Goal: Task Accomplishment & Management: Manage account settings

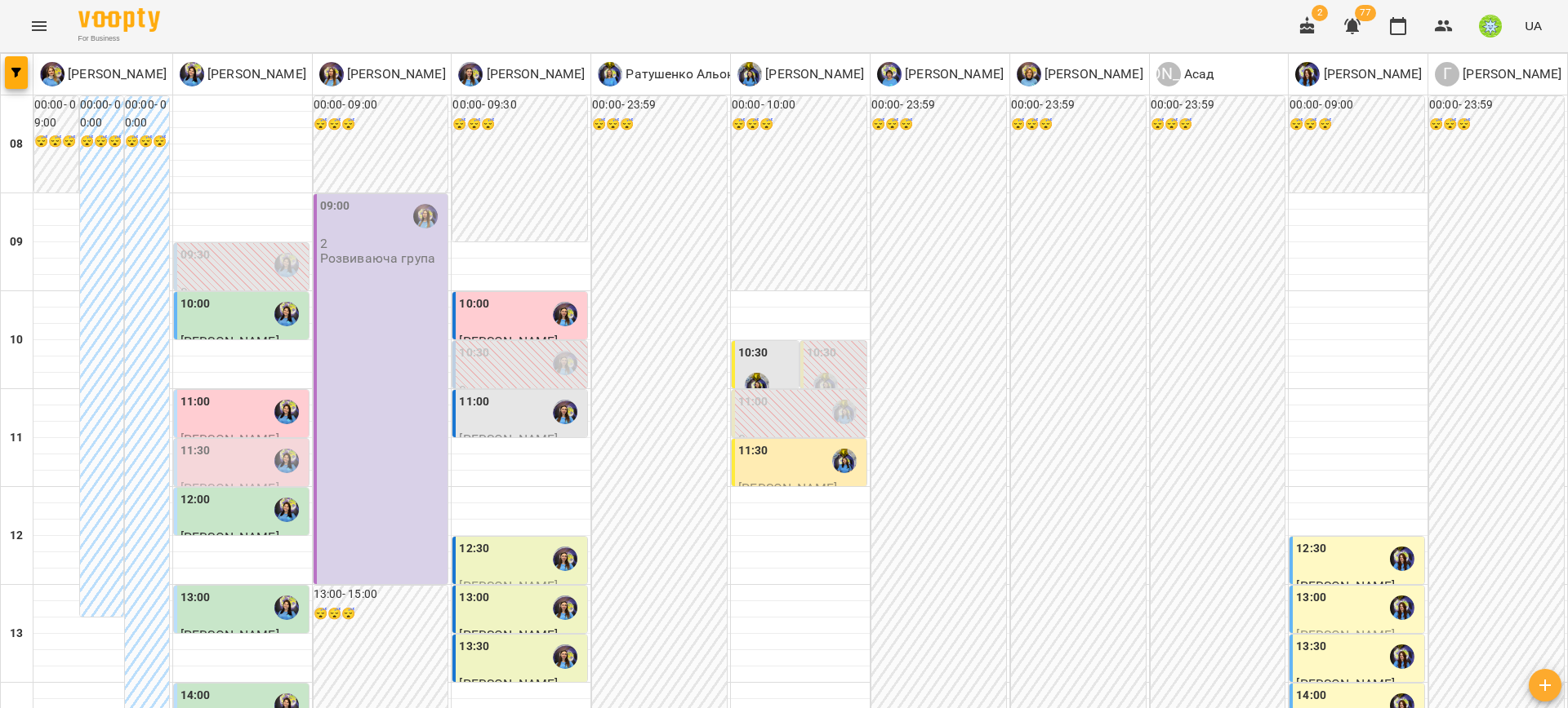
scroll to position [667, 0]
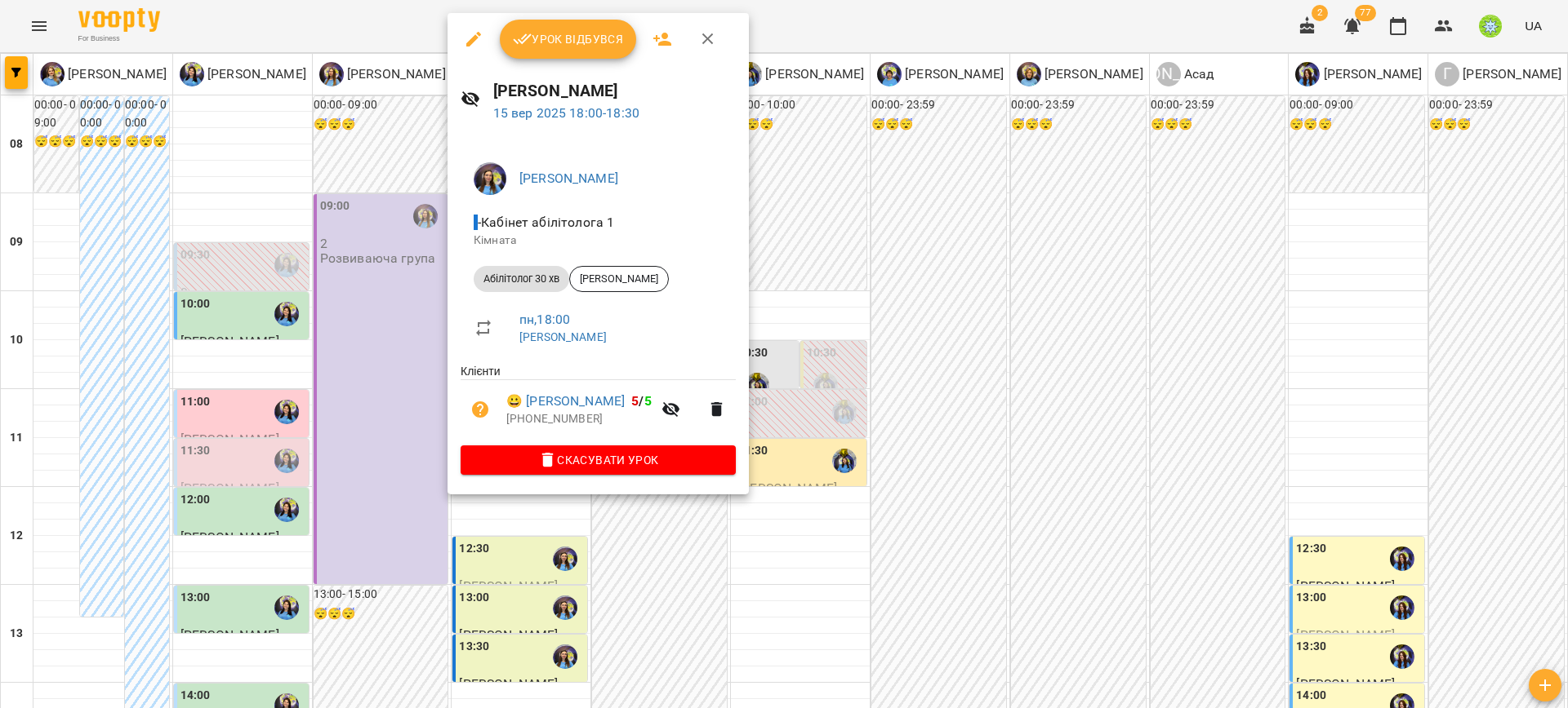
click at [440, 378] on div at bounding box center [784, 354] width 1568 height 708
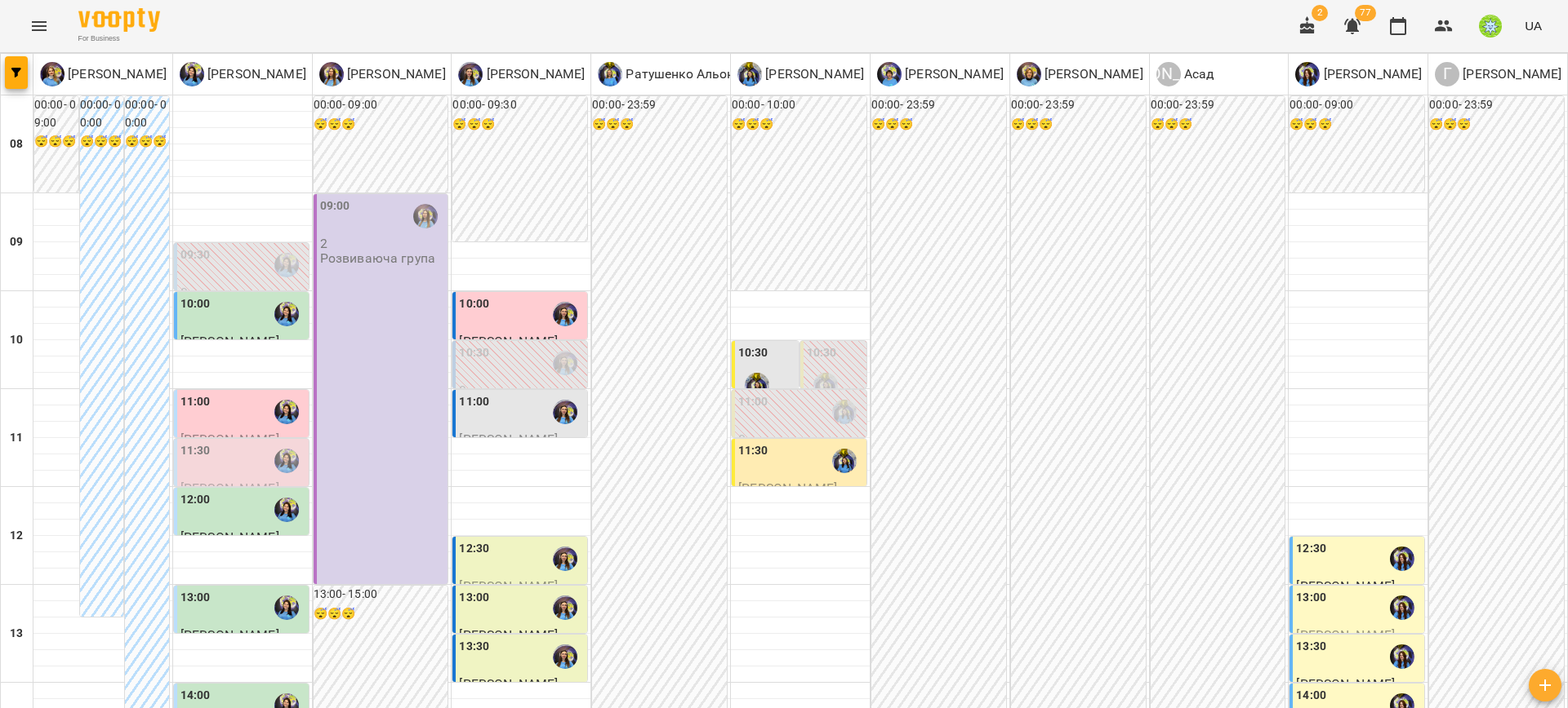
scroll to position [767, 0]
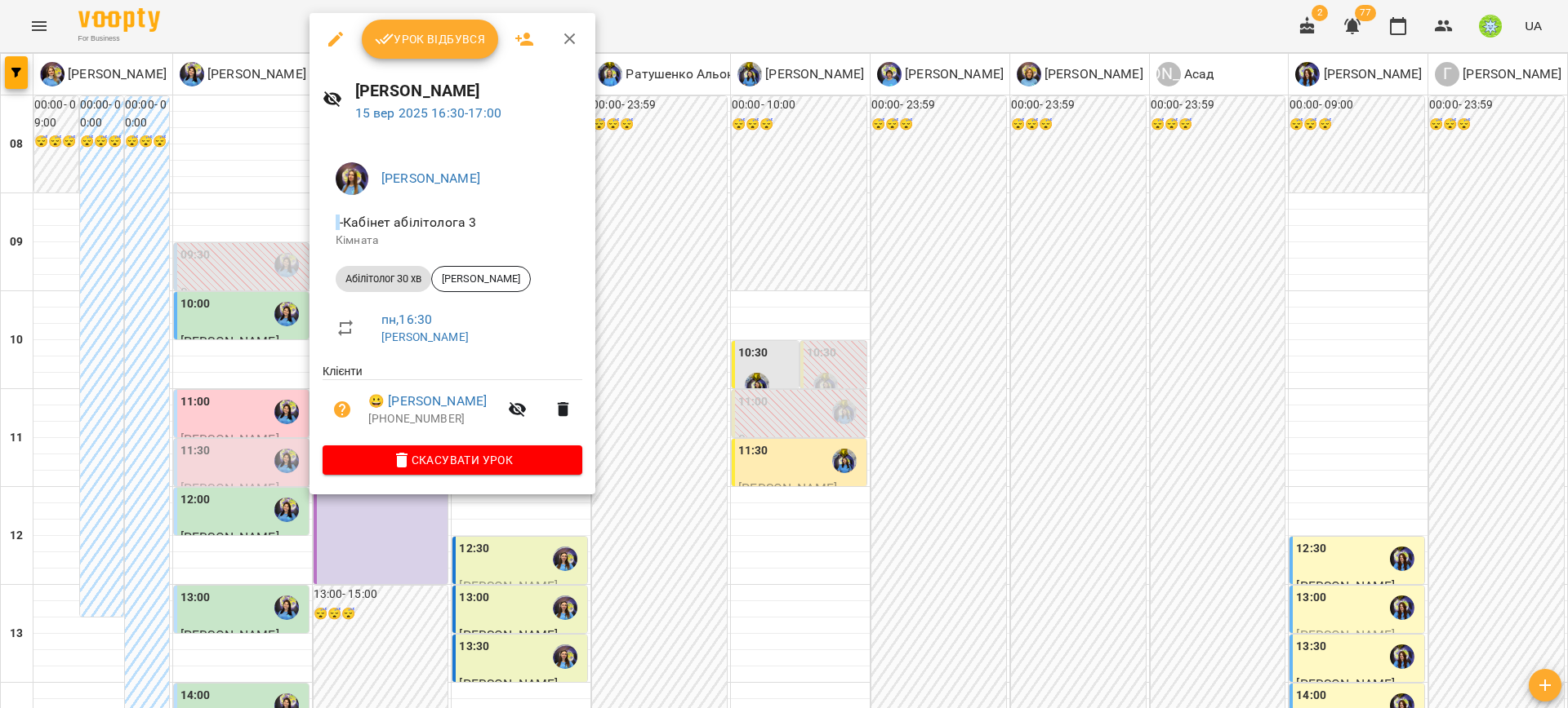
drag, startPoint x: 627, startPoint y: 275, endPoint x: 452, endPoint y: 302, distance: 177.1
click at [626, 276] on div at bounding box center [784, 354] width 1568 height 708
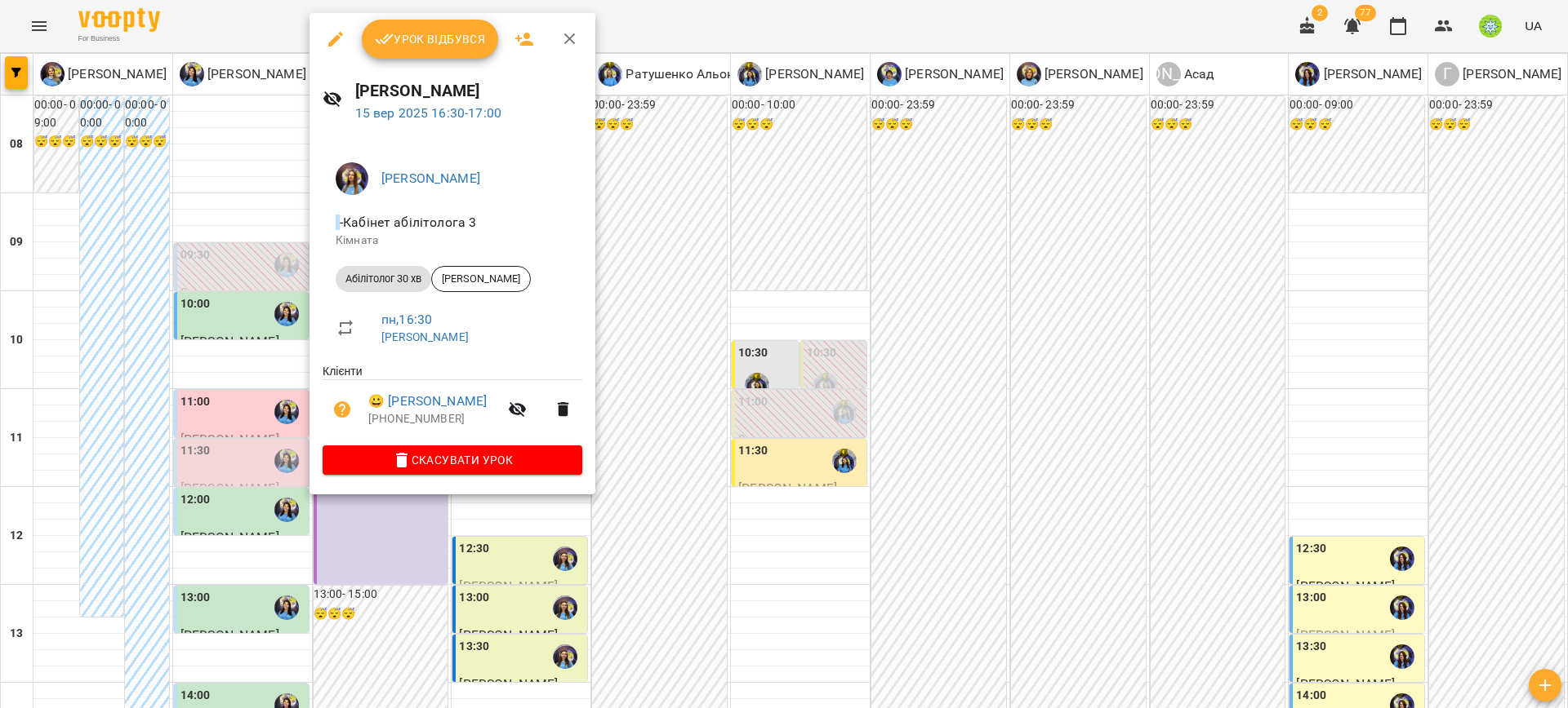
drag, startPoint x: 658, startPoint y: 247, endPoint x: 555, endPoint y: 268, distance: 105.1
click at [658, 248] on div at bounding box center [784, 354] width 1568 height 708
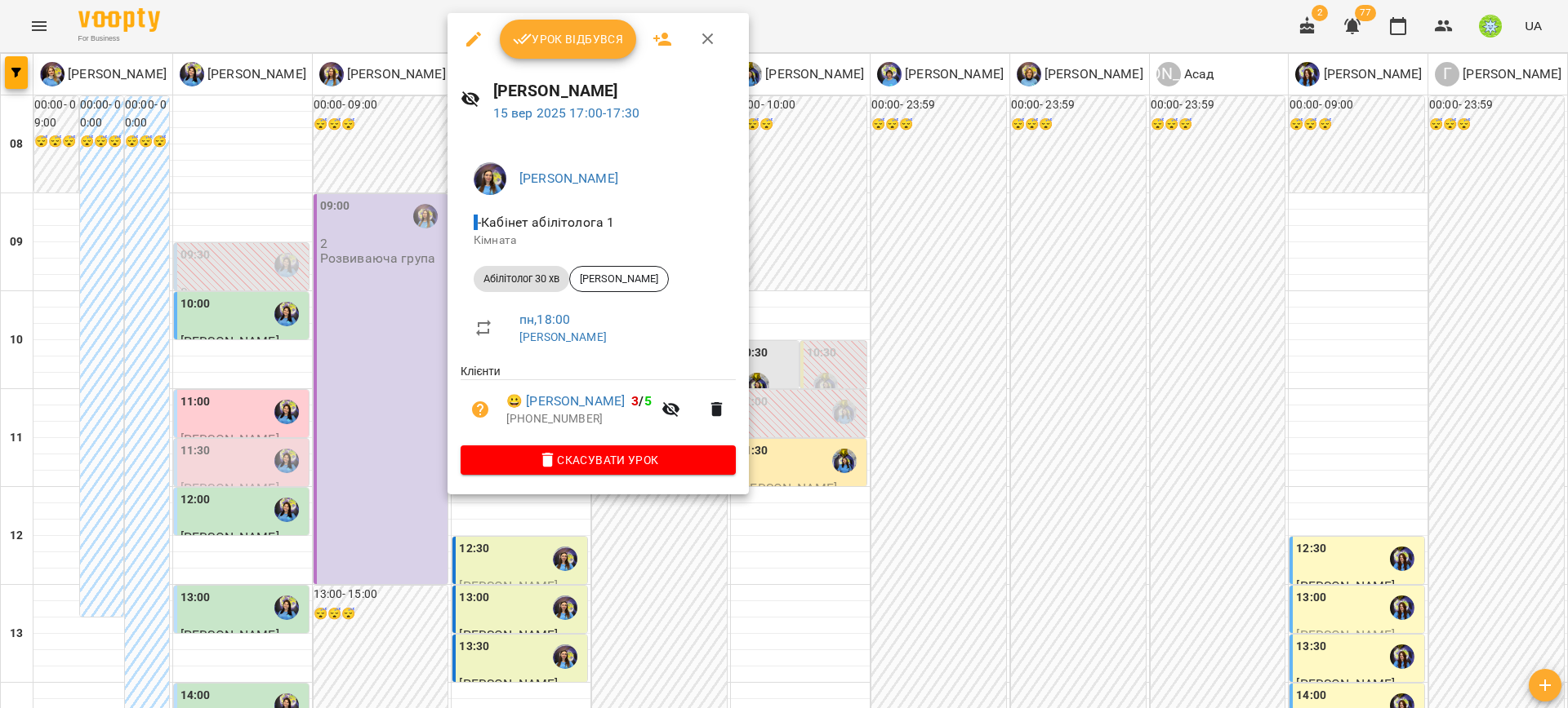
click at [388, 270] on div at bounding box center [784, 354] width 1568 height 708
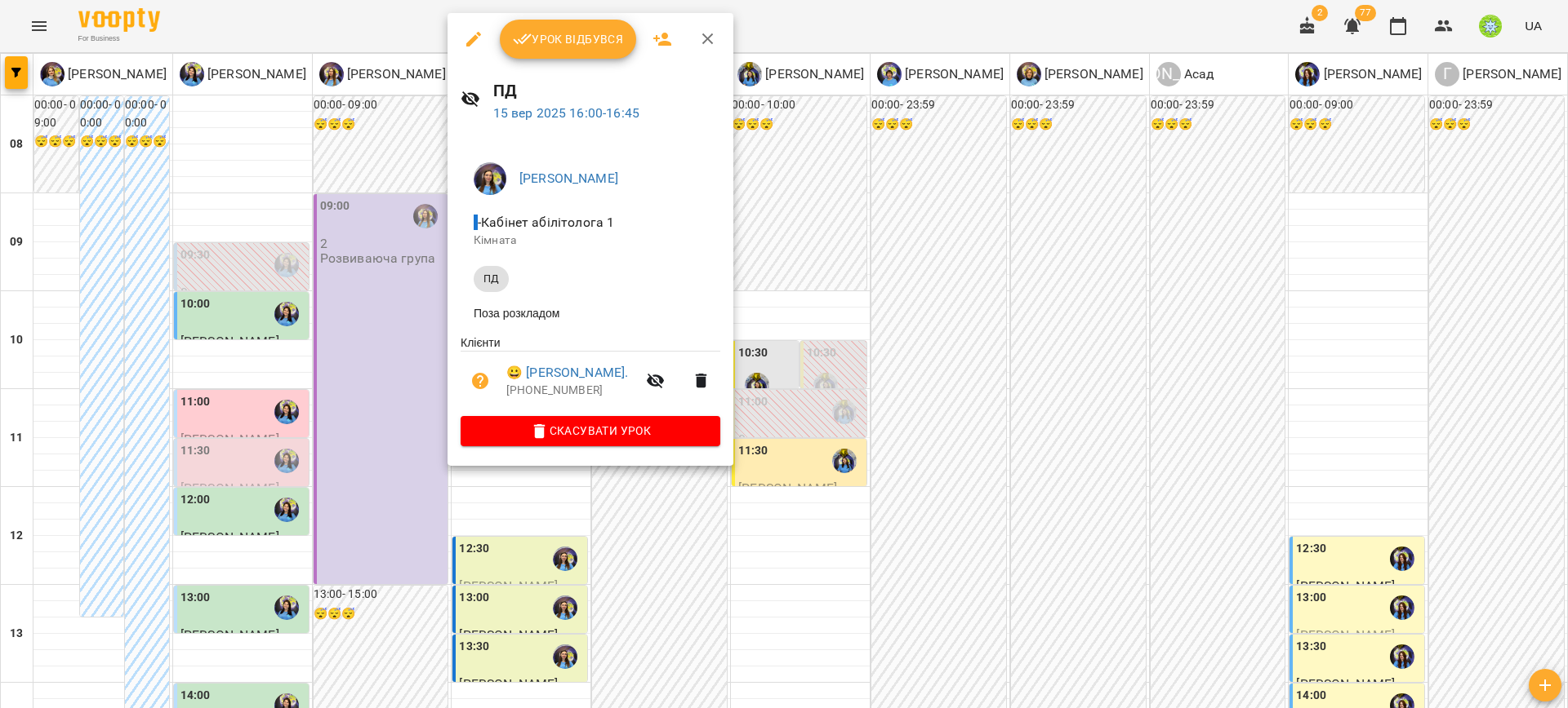
click at [328, 335] on div at bounding box center [784, 354] width 1568 height 708
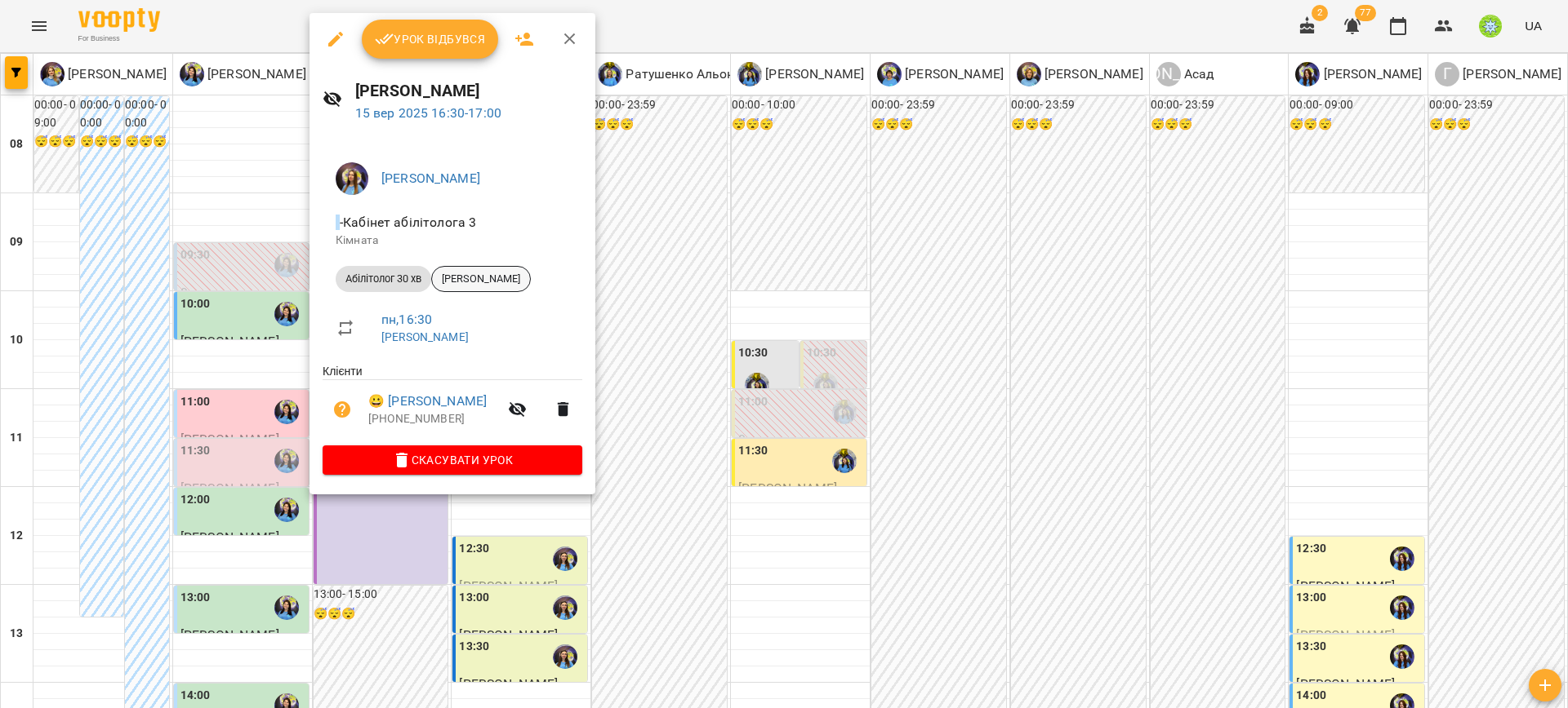
click at [492, 272] on span "[PERSON_NAME]" at bounding box center [481, 278] width 98 height 14
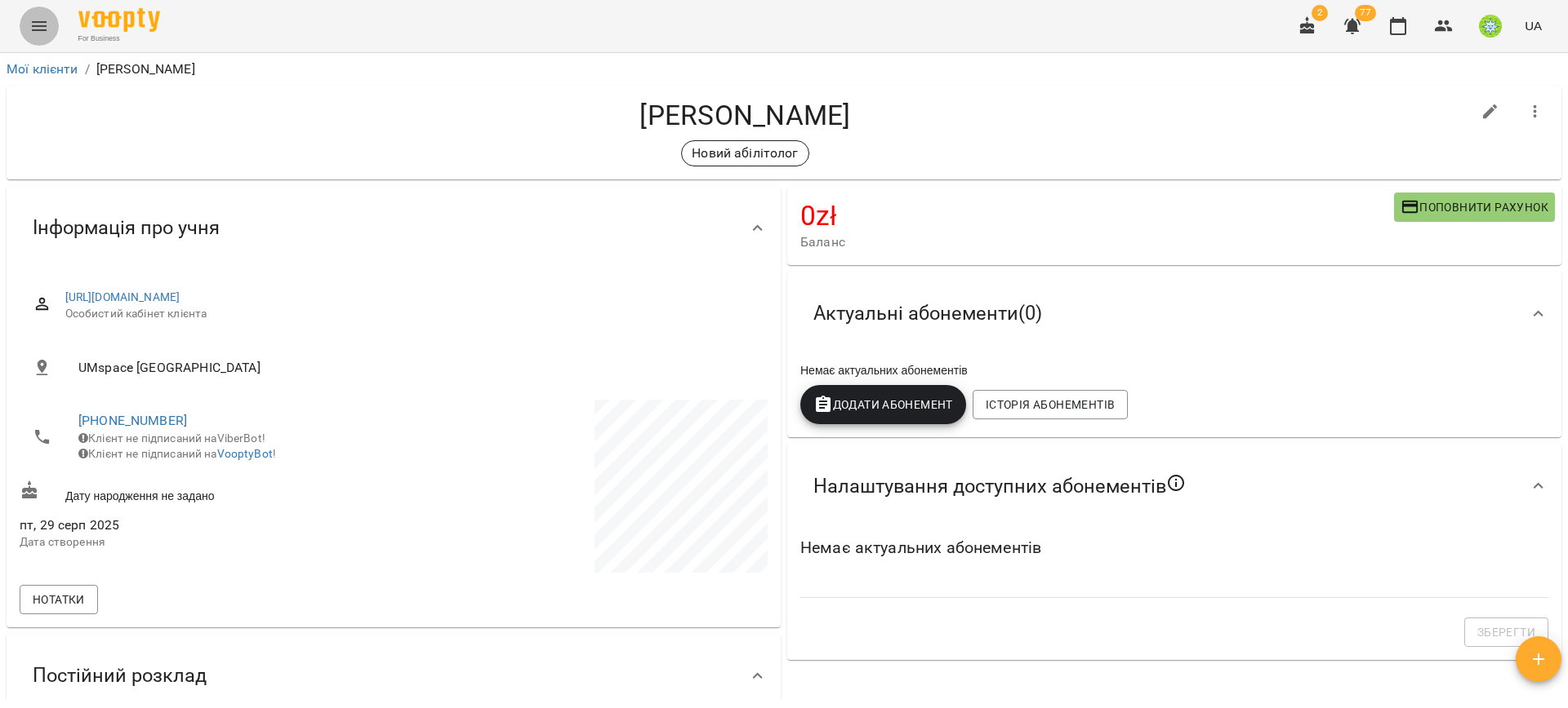
click at [46, 35] on icon "Menu" at bounding box center [39, 25] width 19 height 19
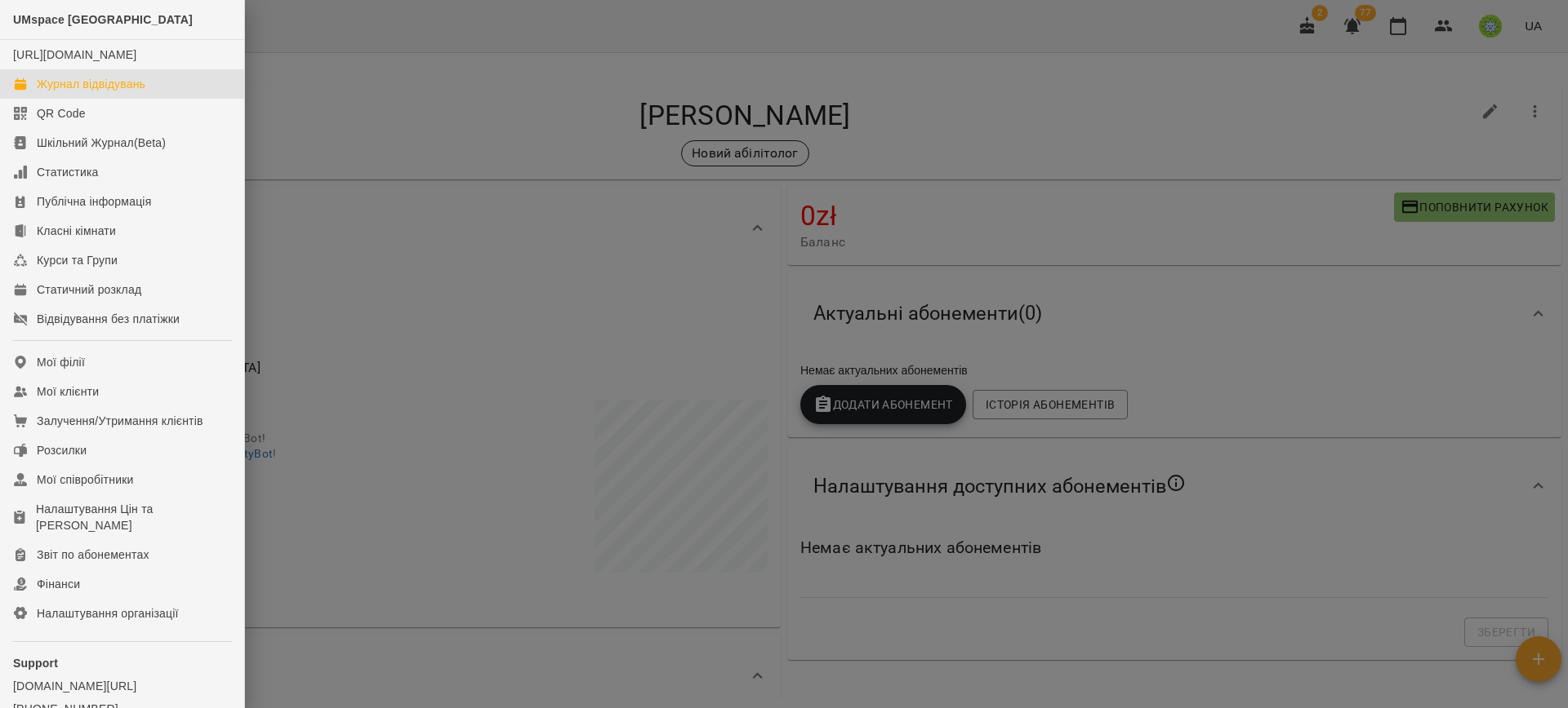
click at [112, 91] on div "Журнал відвідувань" at bounding box center [91, 84] width 109 height 16
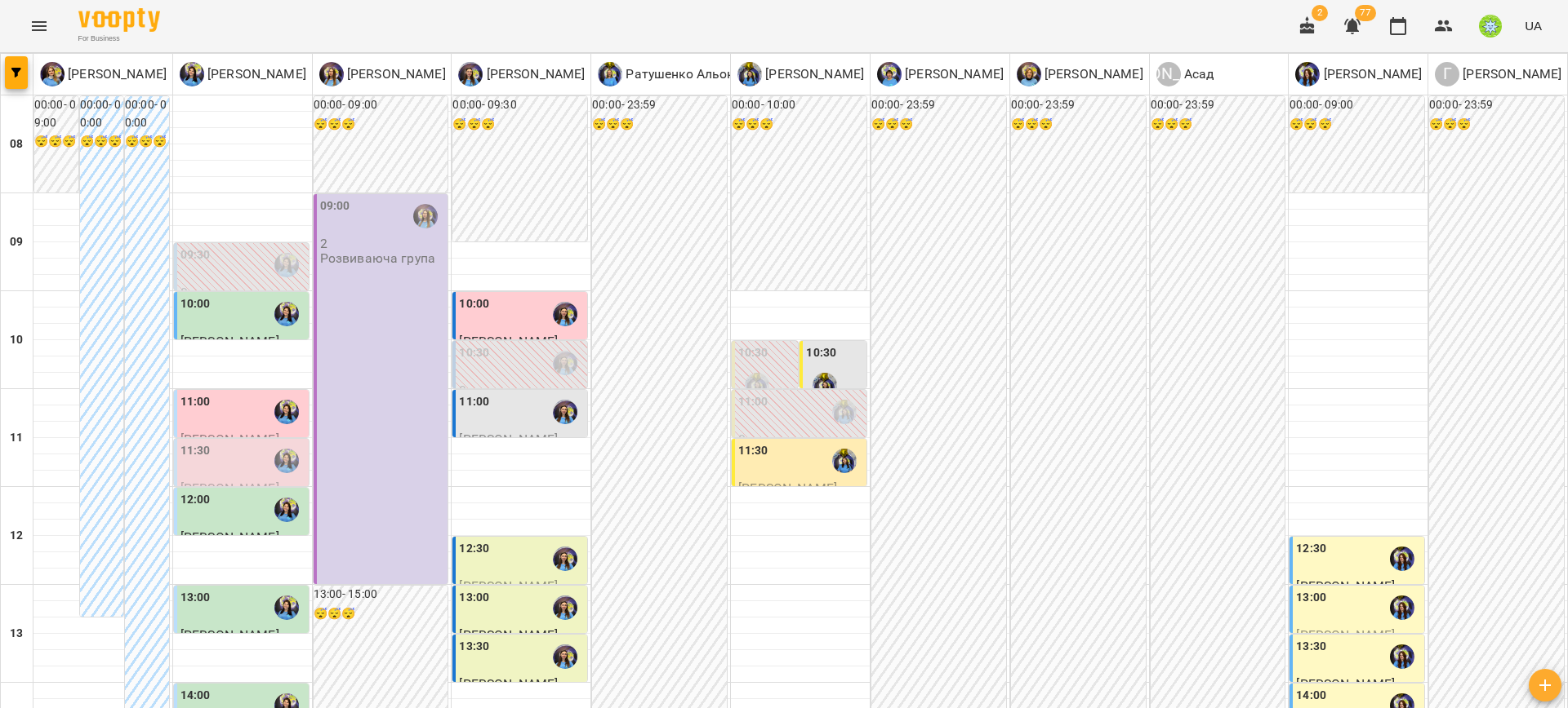
scroll to position [672, 0]
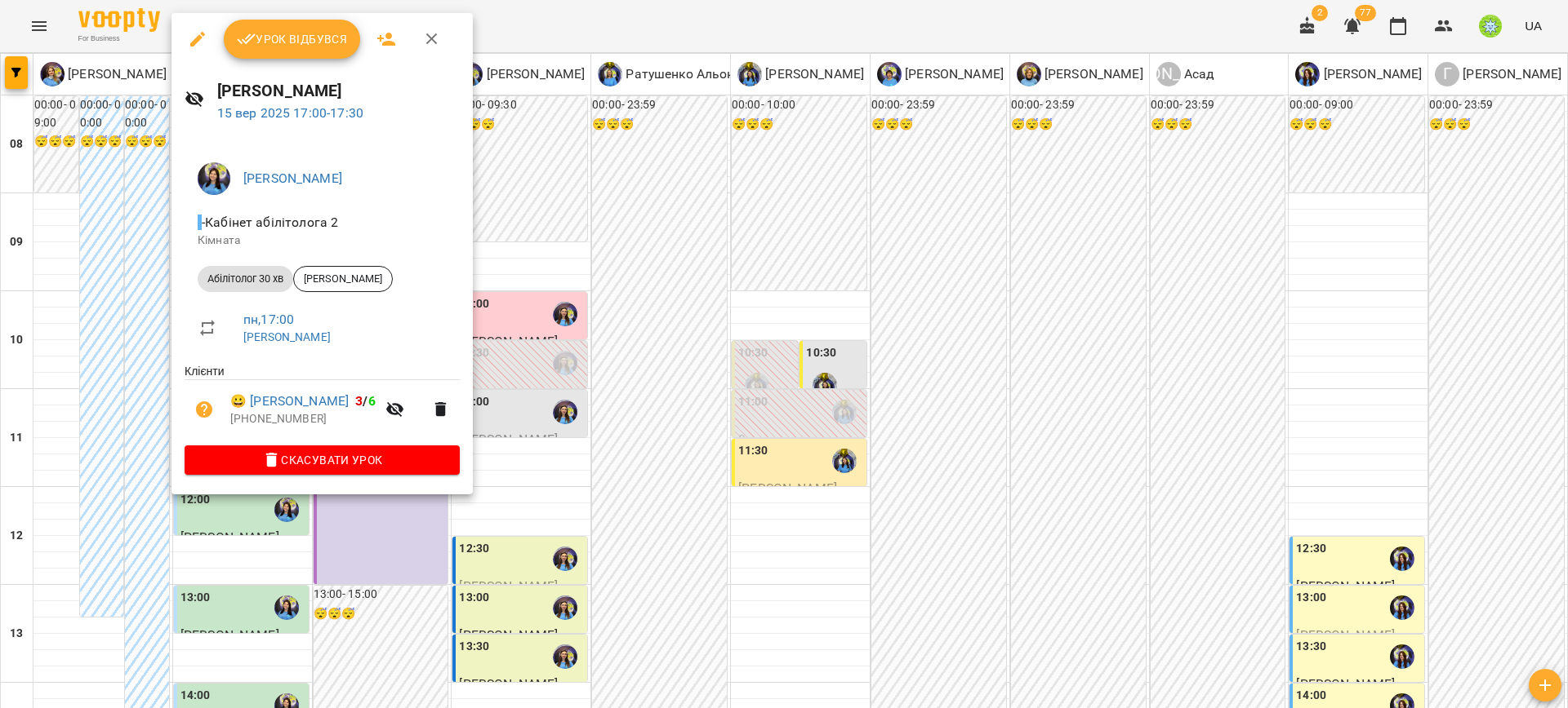
click at [541, 405] on div at bounding box center [784, 354] width 1568 height 708
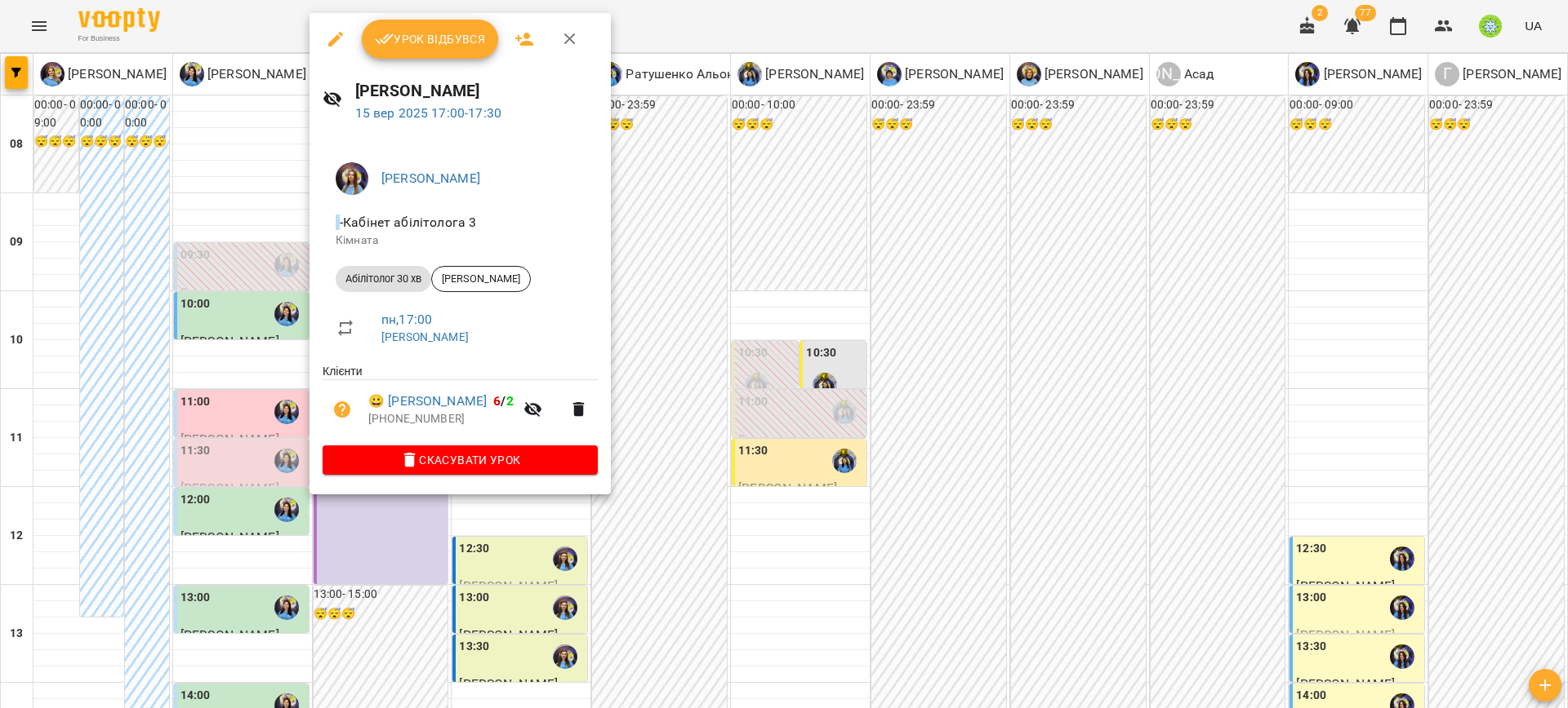
click at [663, 367] on div at bounding box center [784, 354] width 1568 height 708
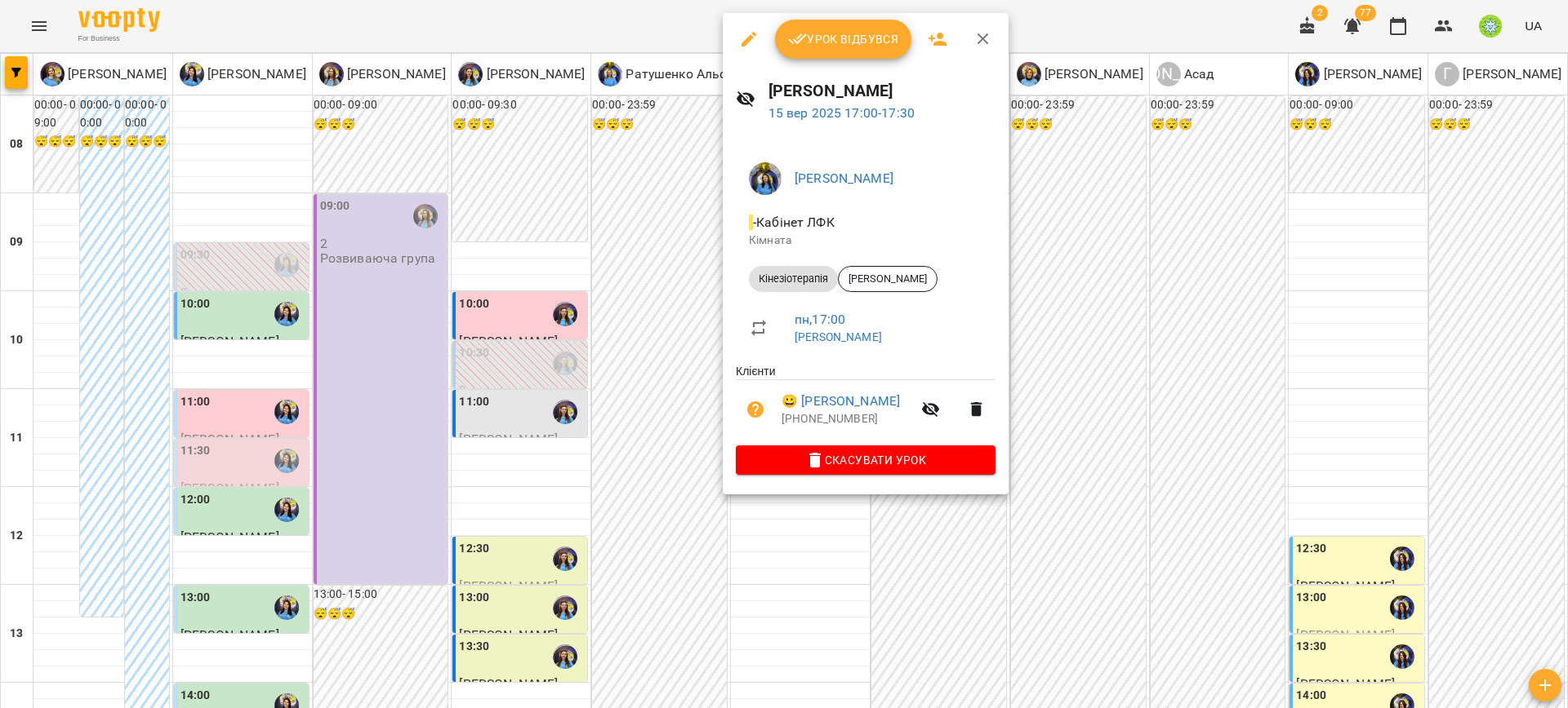
click at [488, 319] on div at bounding box center [784, 354] width 1568 height 708
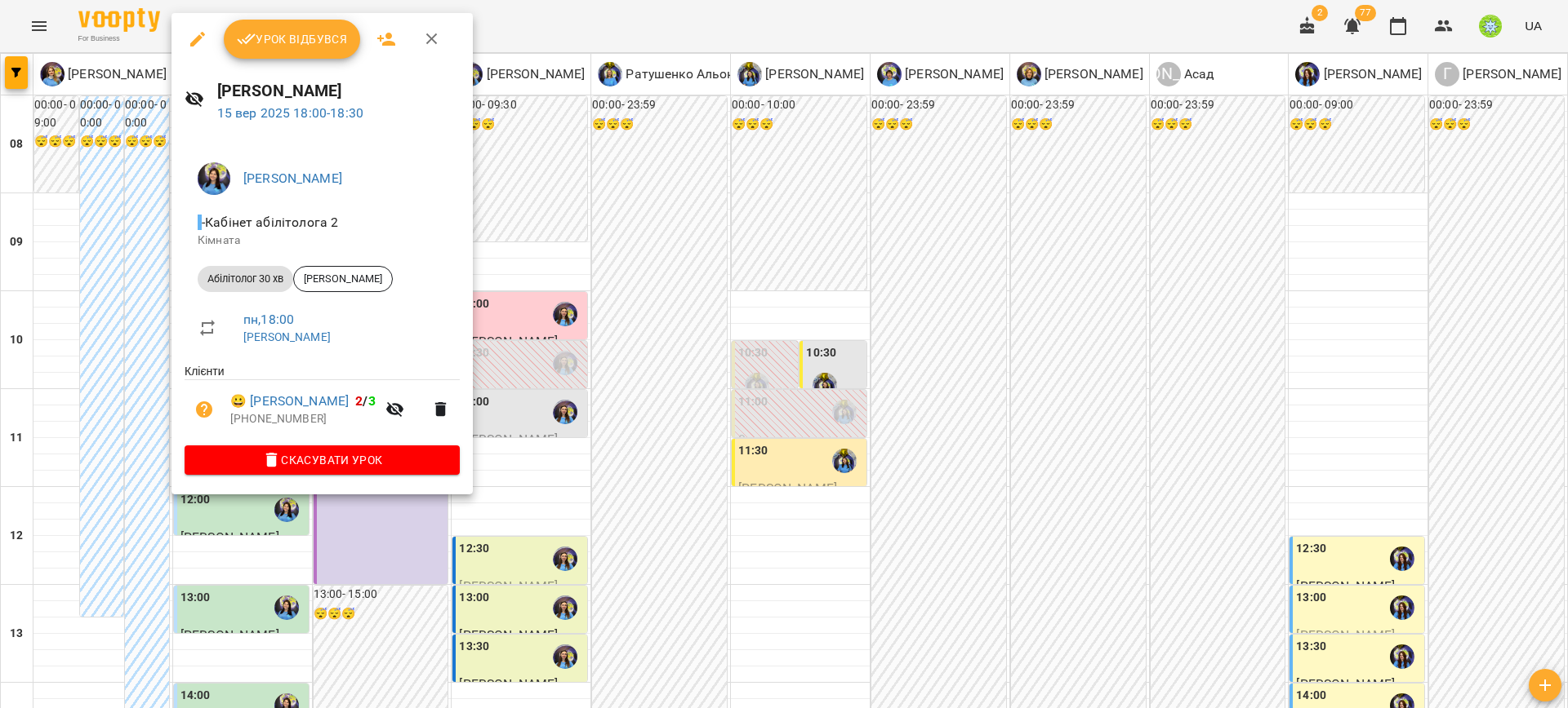
click at [440, 46] on button "button" at bounding box center [431, 39] width 39 height 39
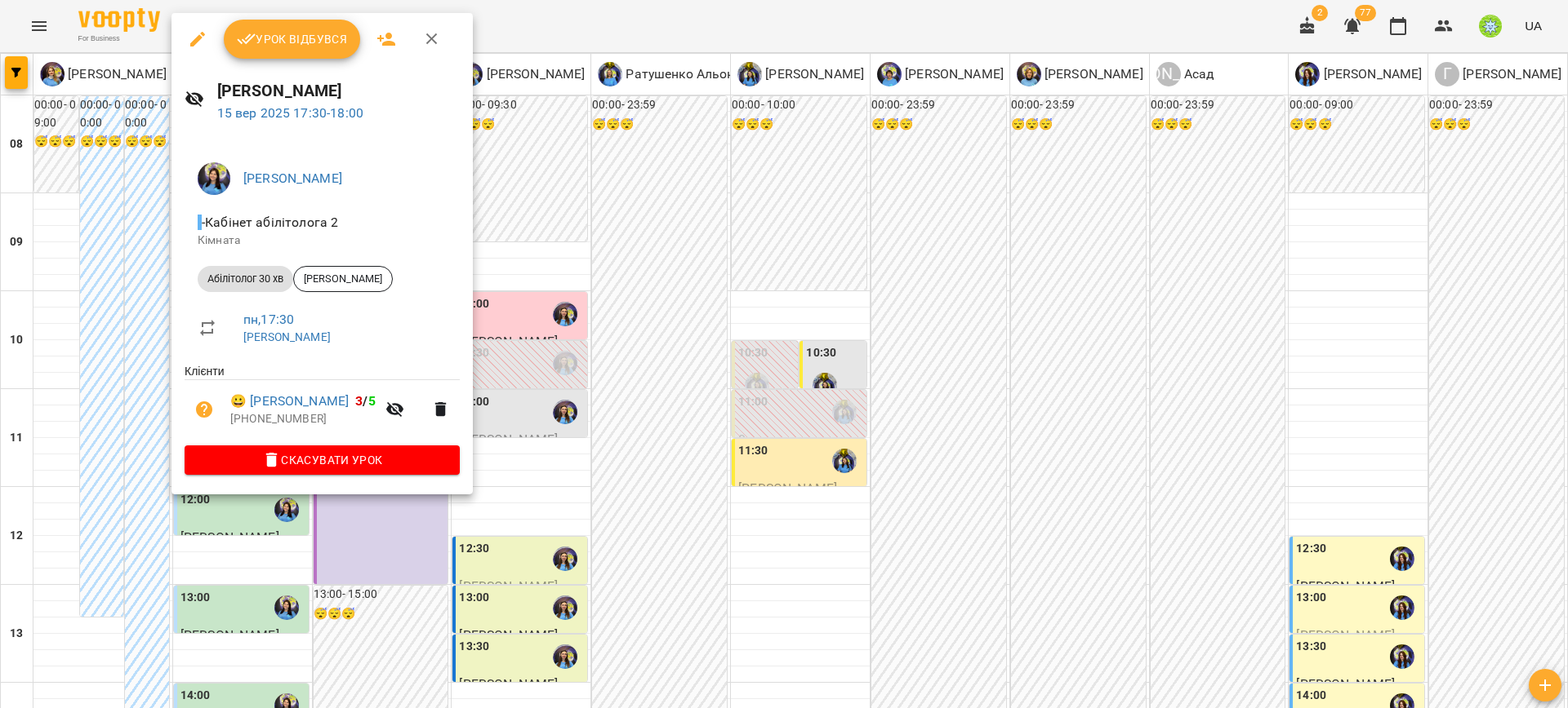
click at [430, 37] on icon "button" at bounding box center [431, 39] width 19 height 19
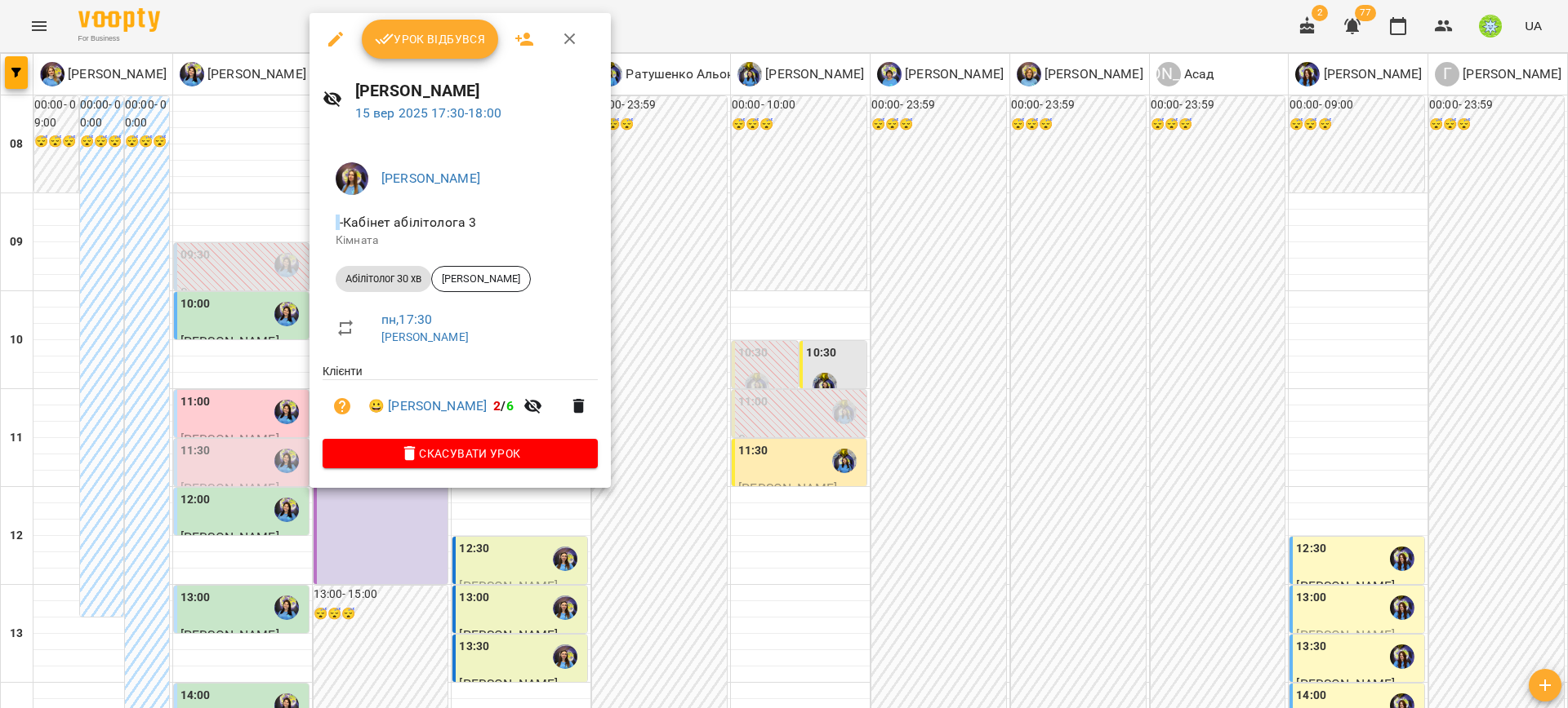
click at [571, 43] on icon "button" at bounding box center [569, 39] width 19 height 19
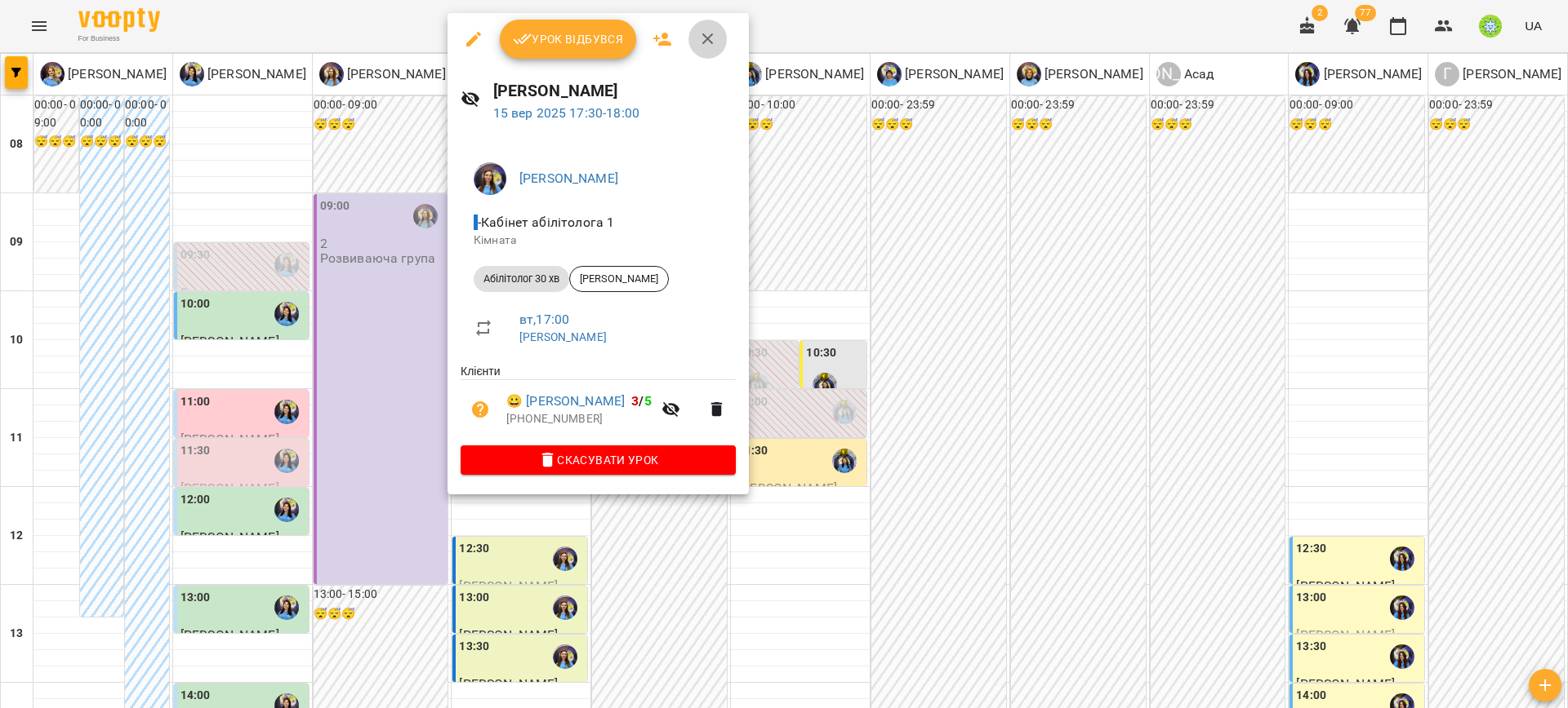
click at [713, 38] on icon "button" at bounding box center [708, 39] width 19 height 19
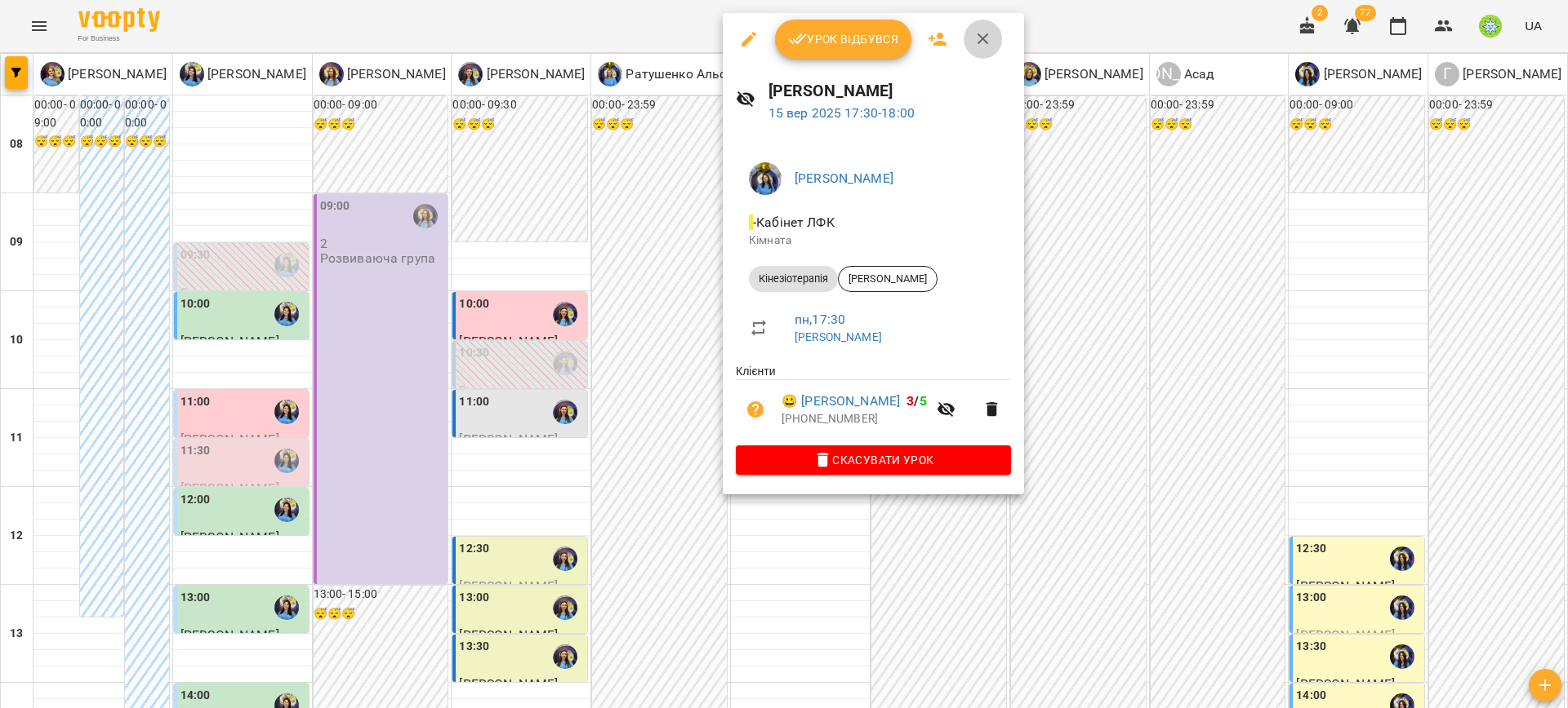
click at [979, 35] on icon "button" at bounding box center [983, 39] width 19 height 19
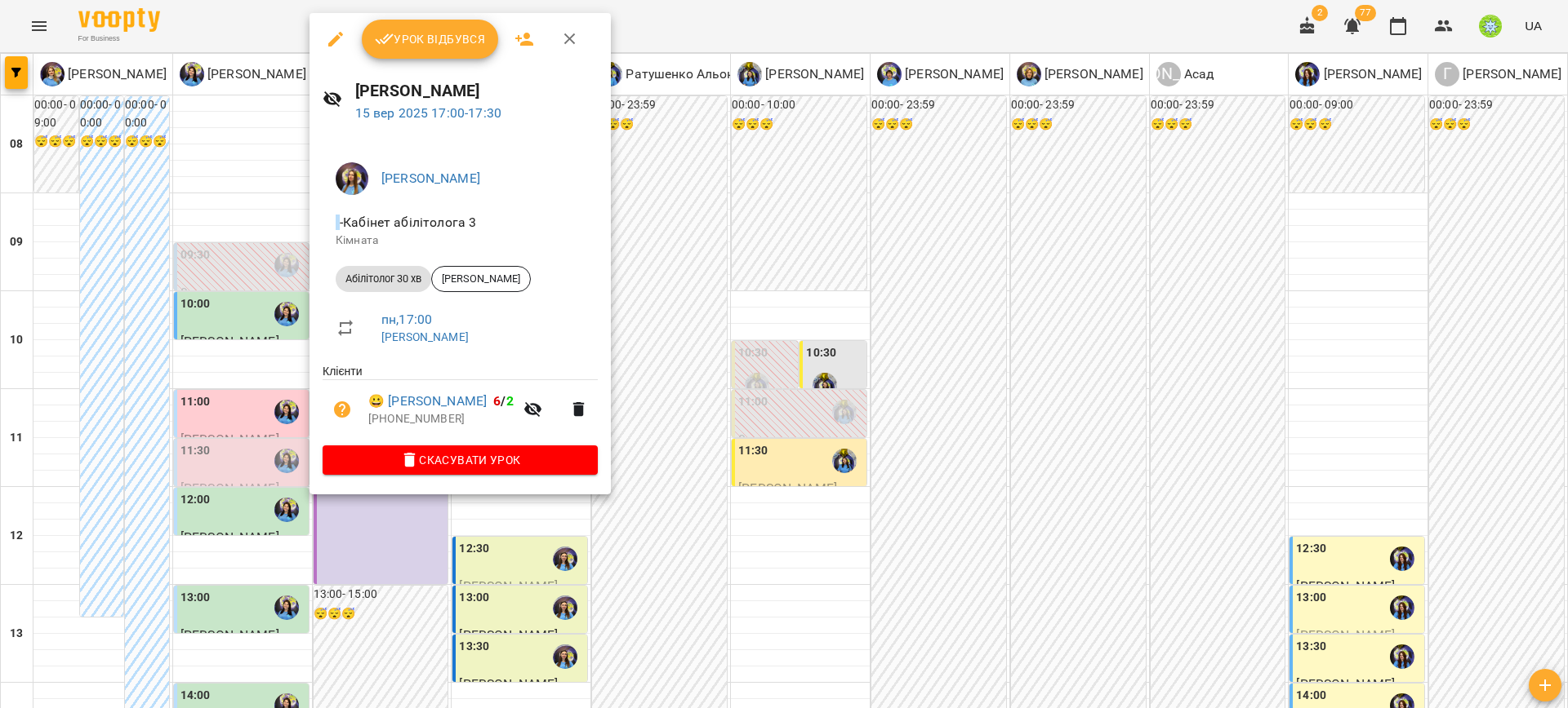
click at [572, 38] on icon "button" at bounding box center [569, 39] width 19 height 19
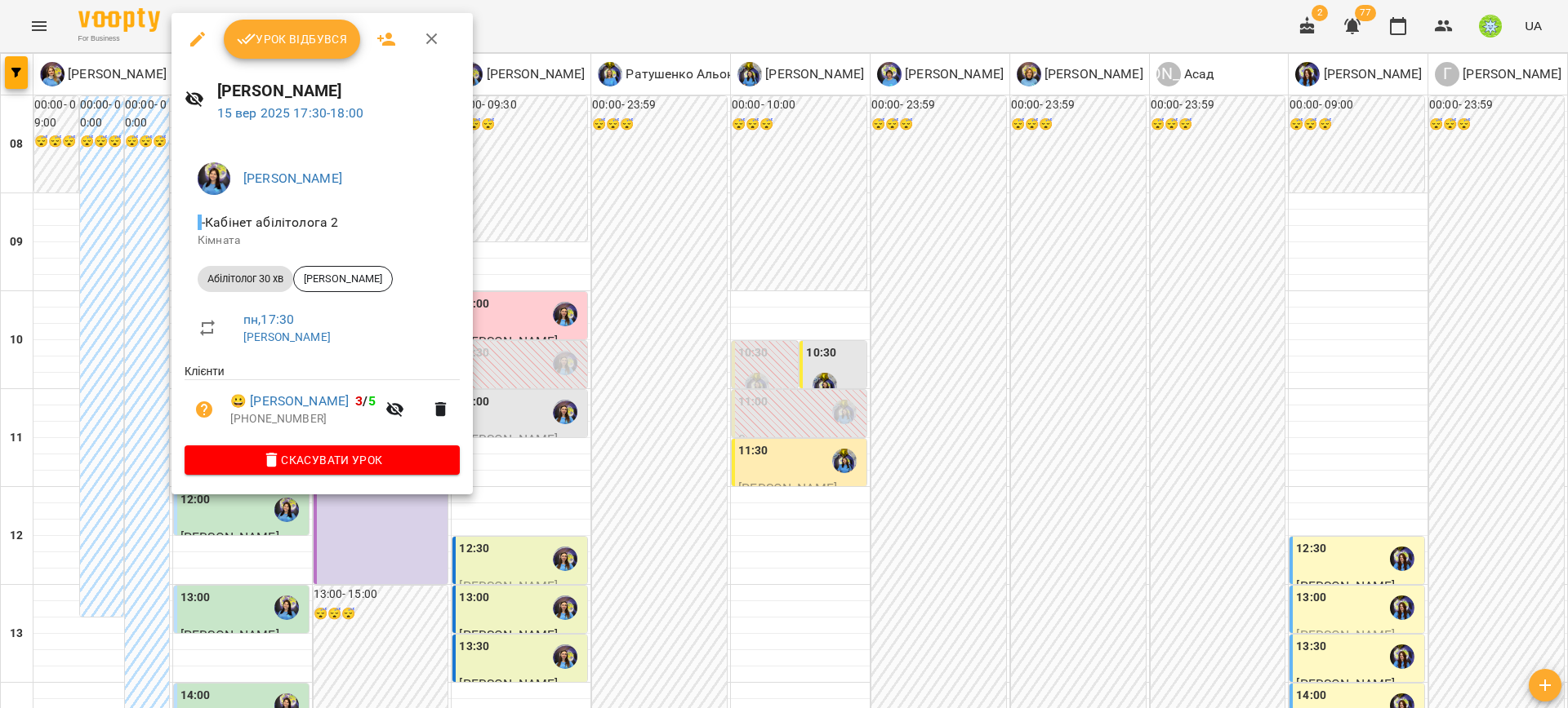
click at [430, 38] on icon "button" at bounding box center [432, 40] width 12 height 12
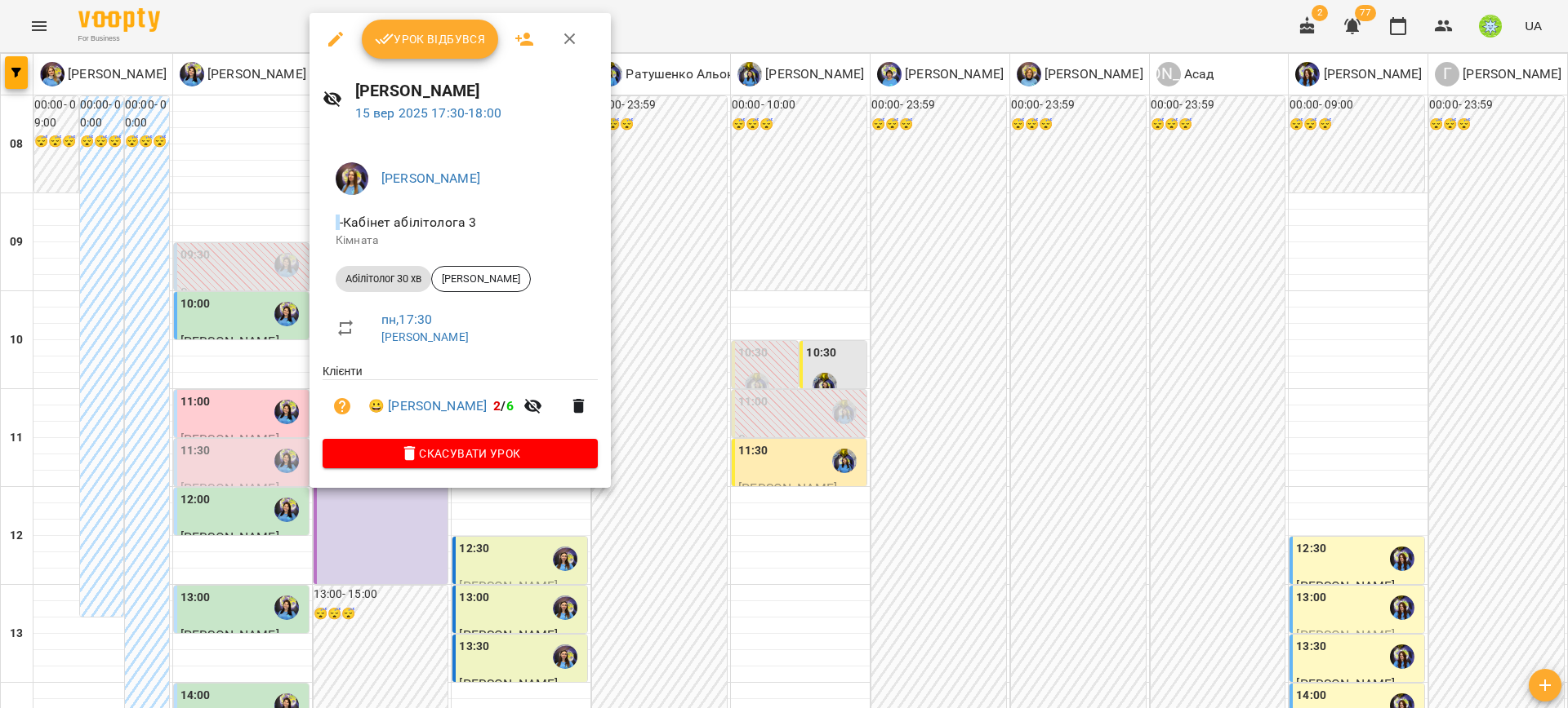
click at [572, 42] on icon "button" at bounding box center [570, 40] width 12 height 12
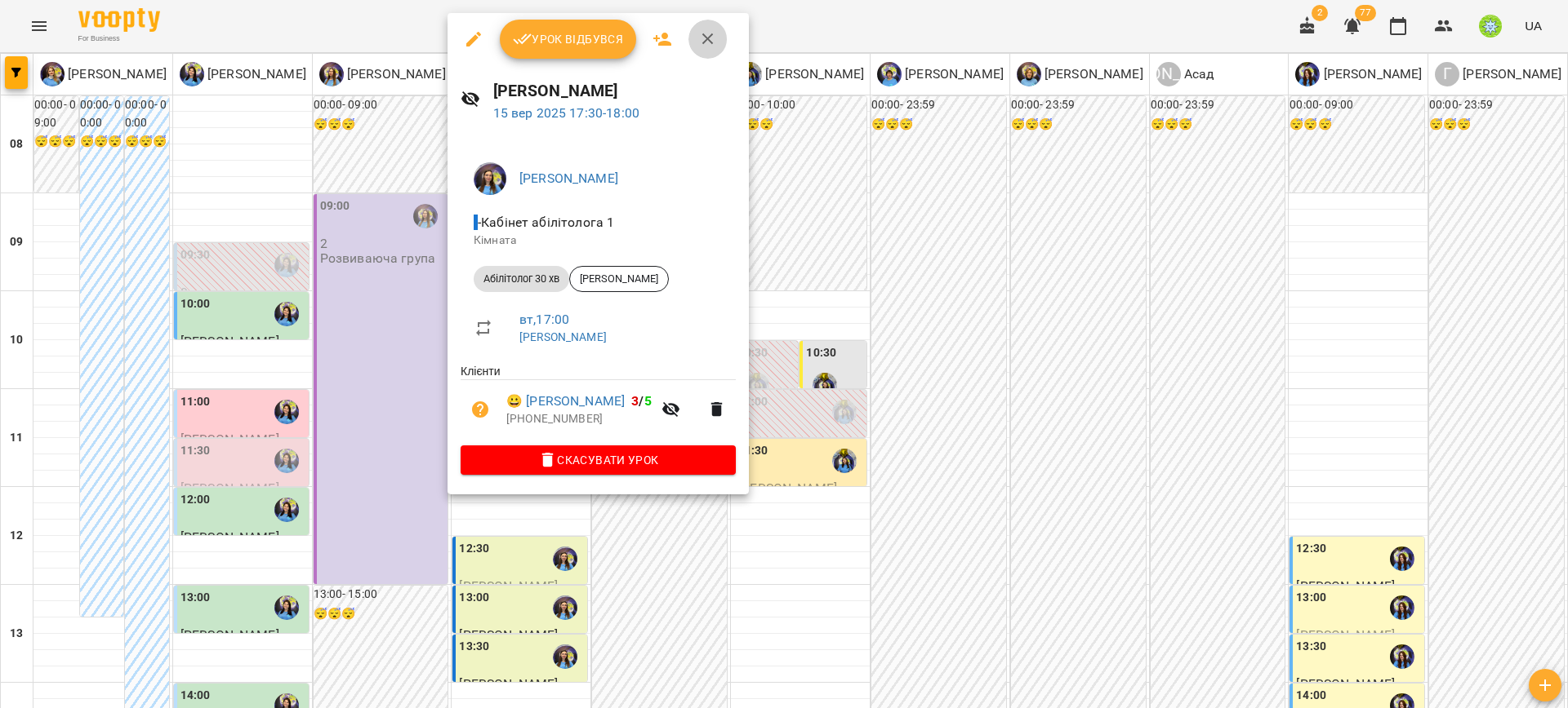
click at [718, 37] on button "button" at bounding box center [708, 39] width 39 height 39
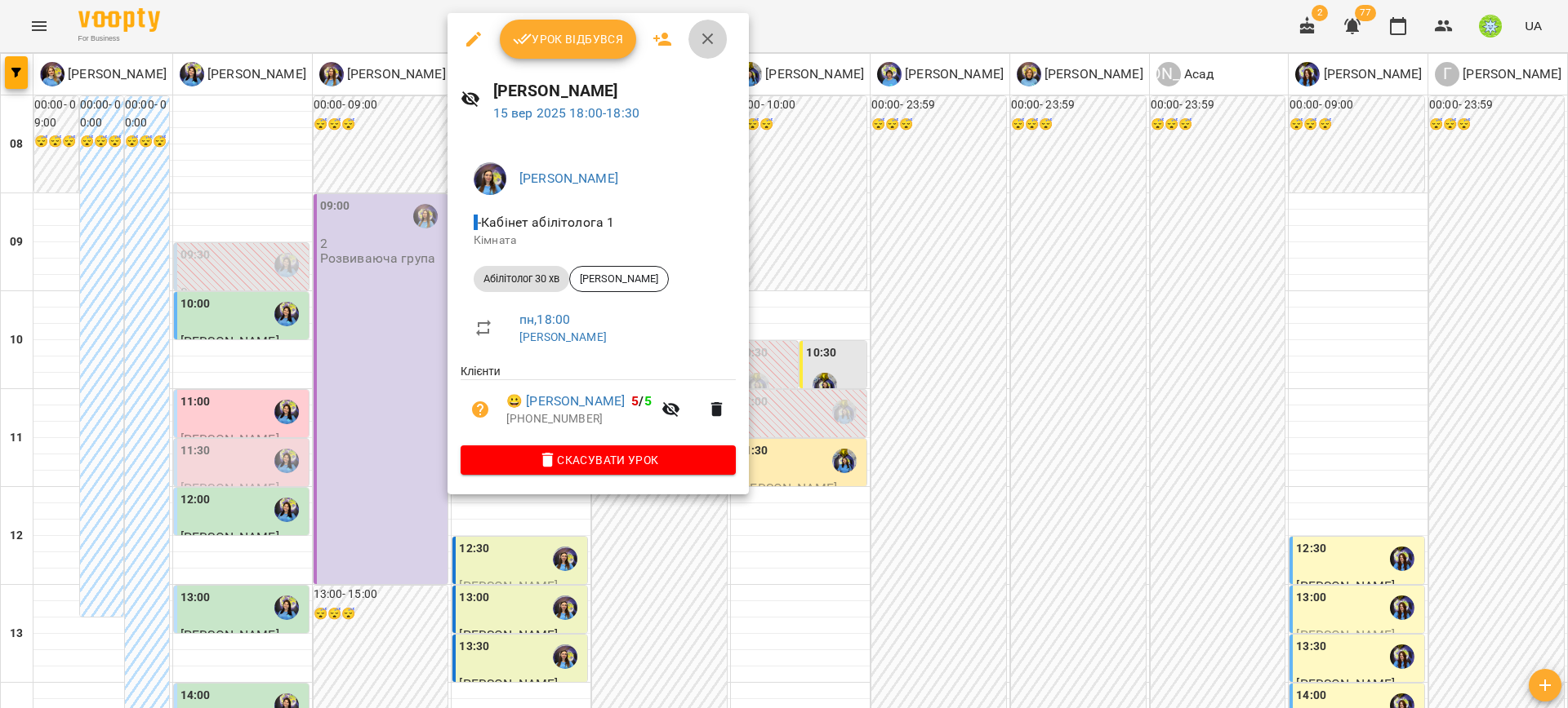
click at [715, 46] on icon "button" at bounding box center [708, 39] width 19 height 19
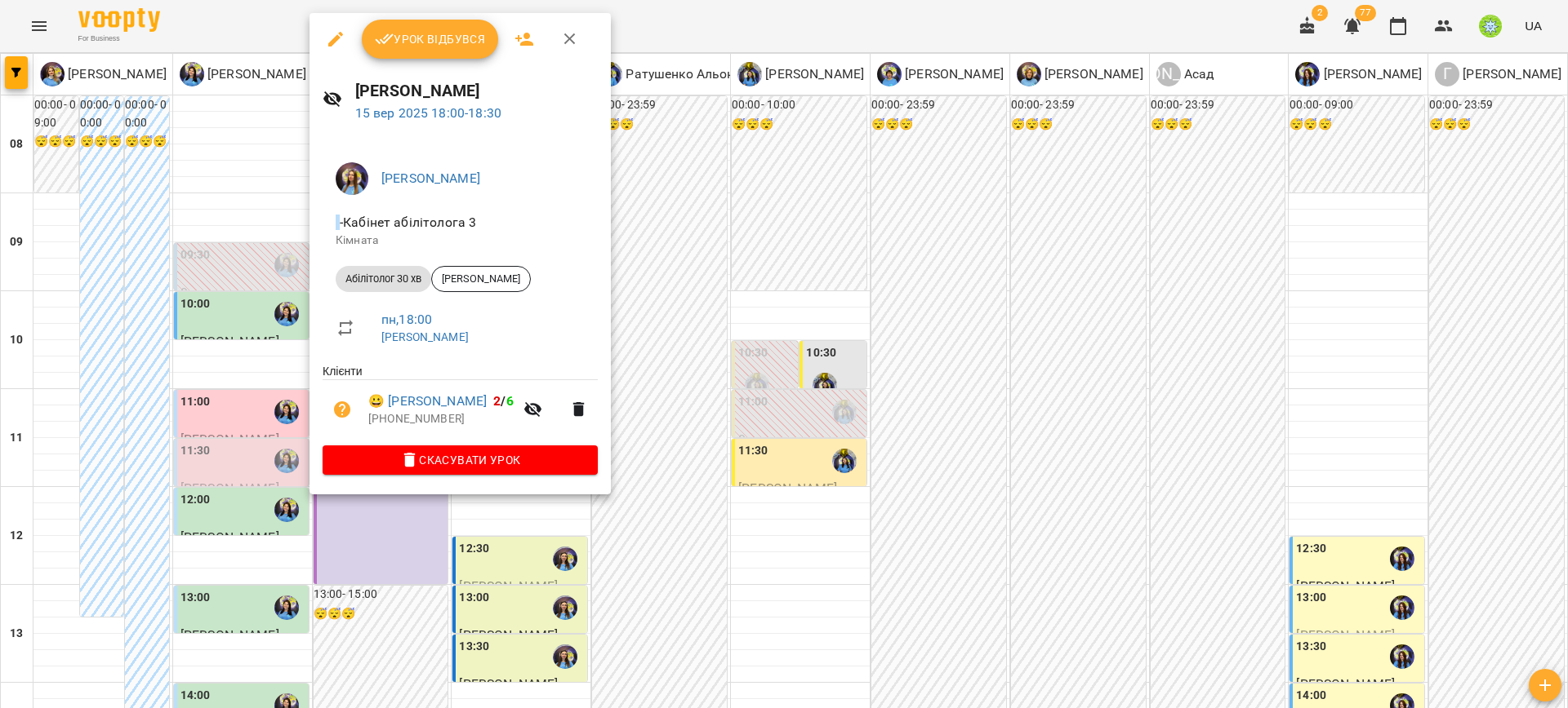
click at [575, 43] on icon "button" at bounding box center [569, 39] width 19 height 19
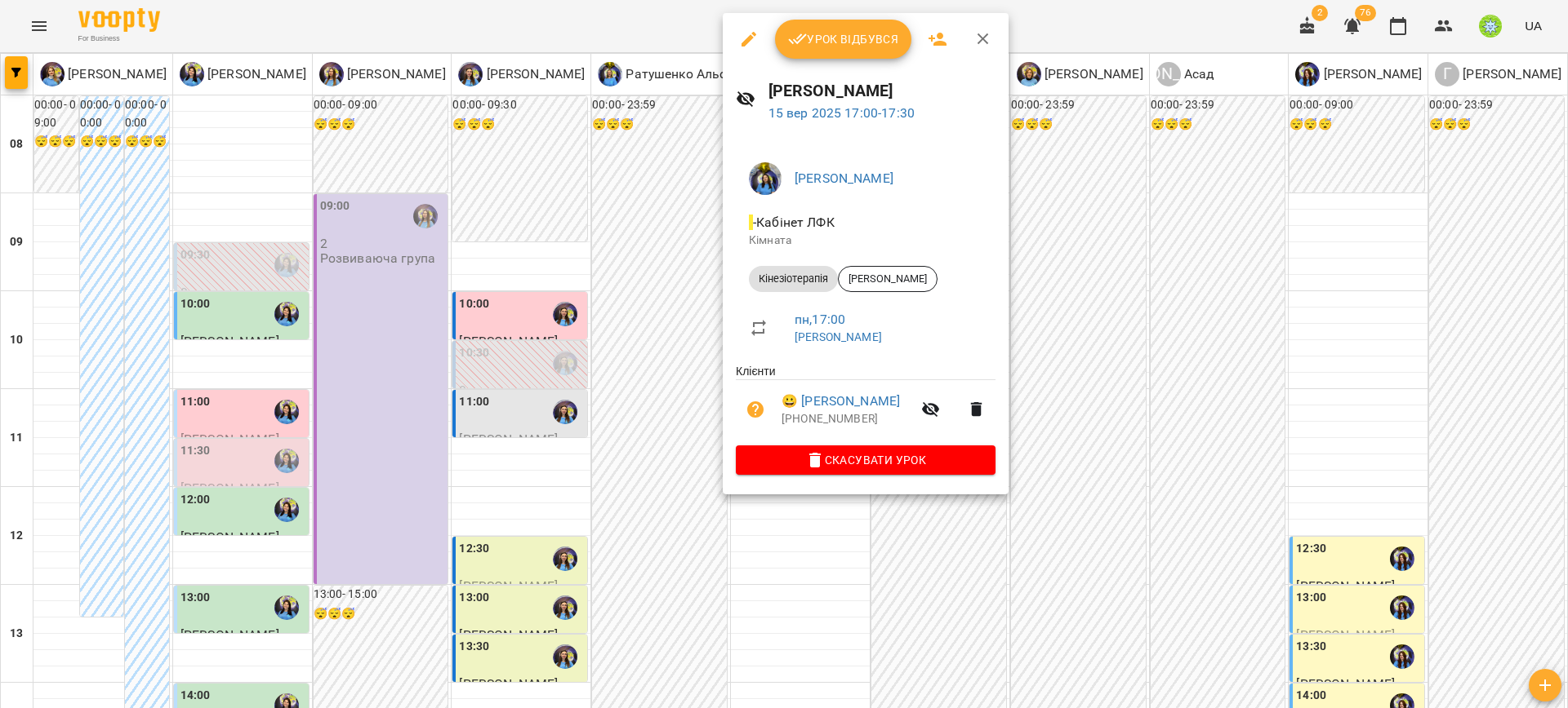
drag, startPoint x: 701, startPoint y: 322, endPoint x: 975, endPoint y: 645, distance: 423.6
click at [975, 645] on div at bounding box center [784, 354] width 1568 height 708
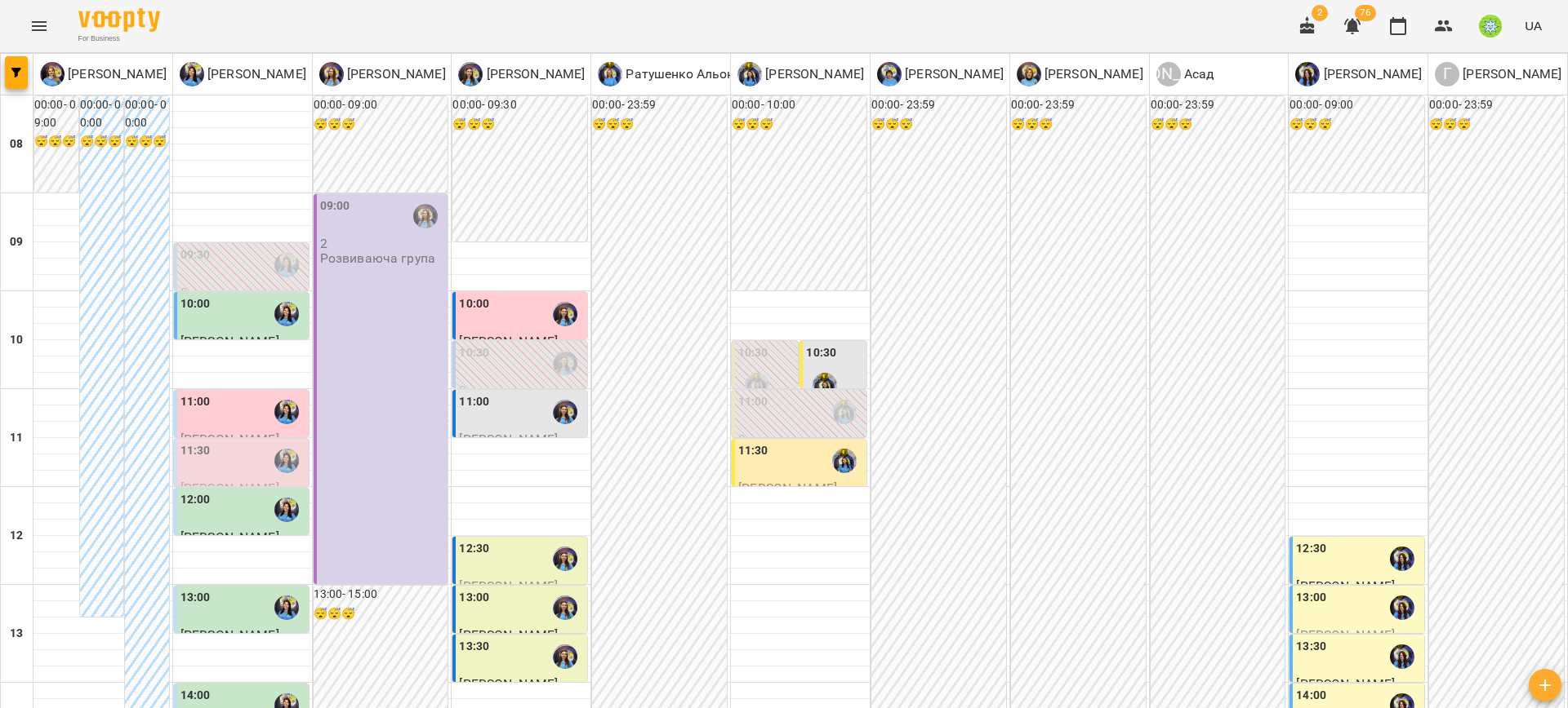
drag, startPoint x: 975, startPoint y: 645, endPoint x: 1016, endPoint y: 803, distance: 163.2
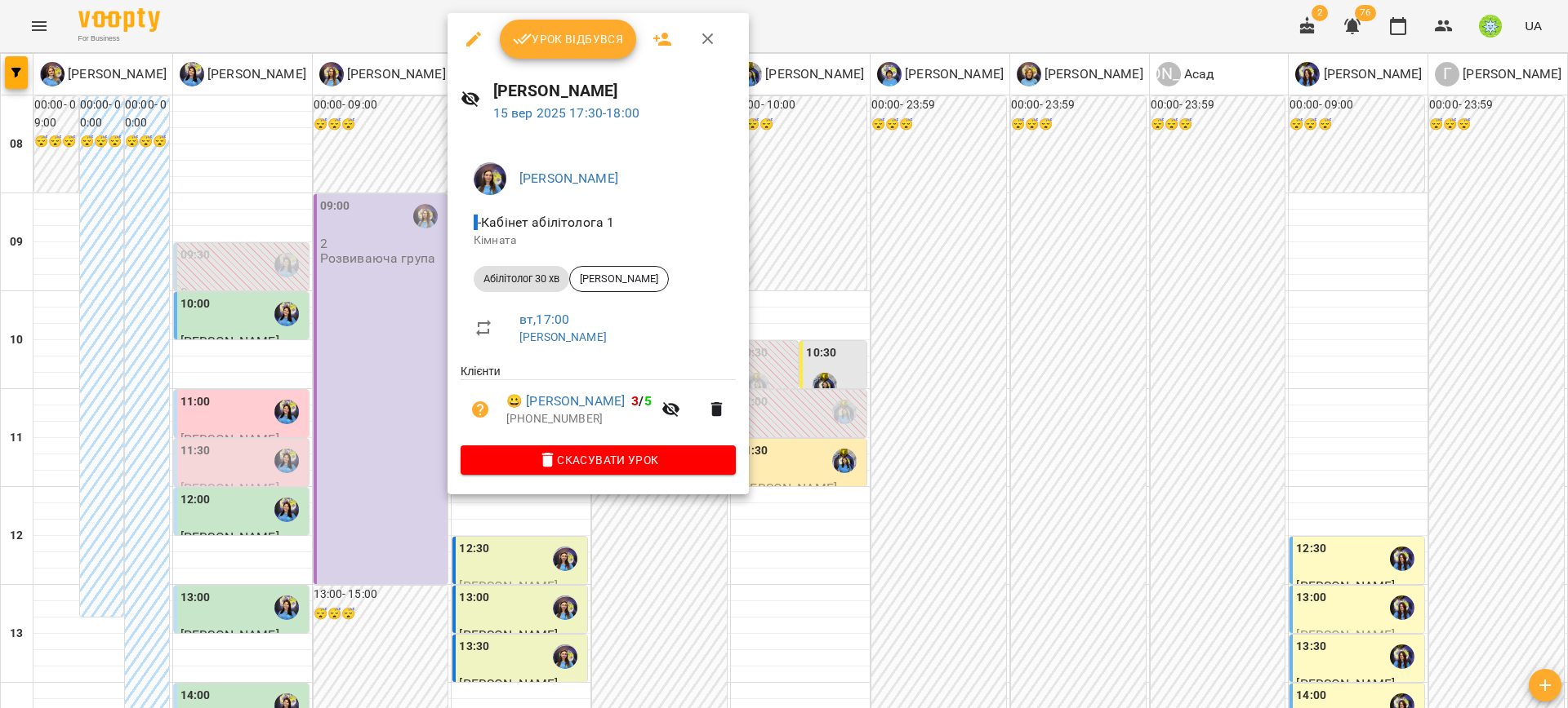
drag, startPoint x: 827, startPoint y: 545, endPoint x: 497, endPoint y: 413, distance: 355.4
click at [827, 543] on div at bounding box center [784, 354] width 1568 height 708
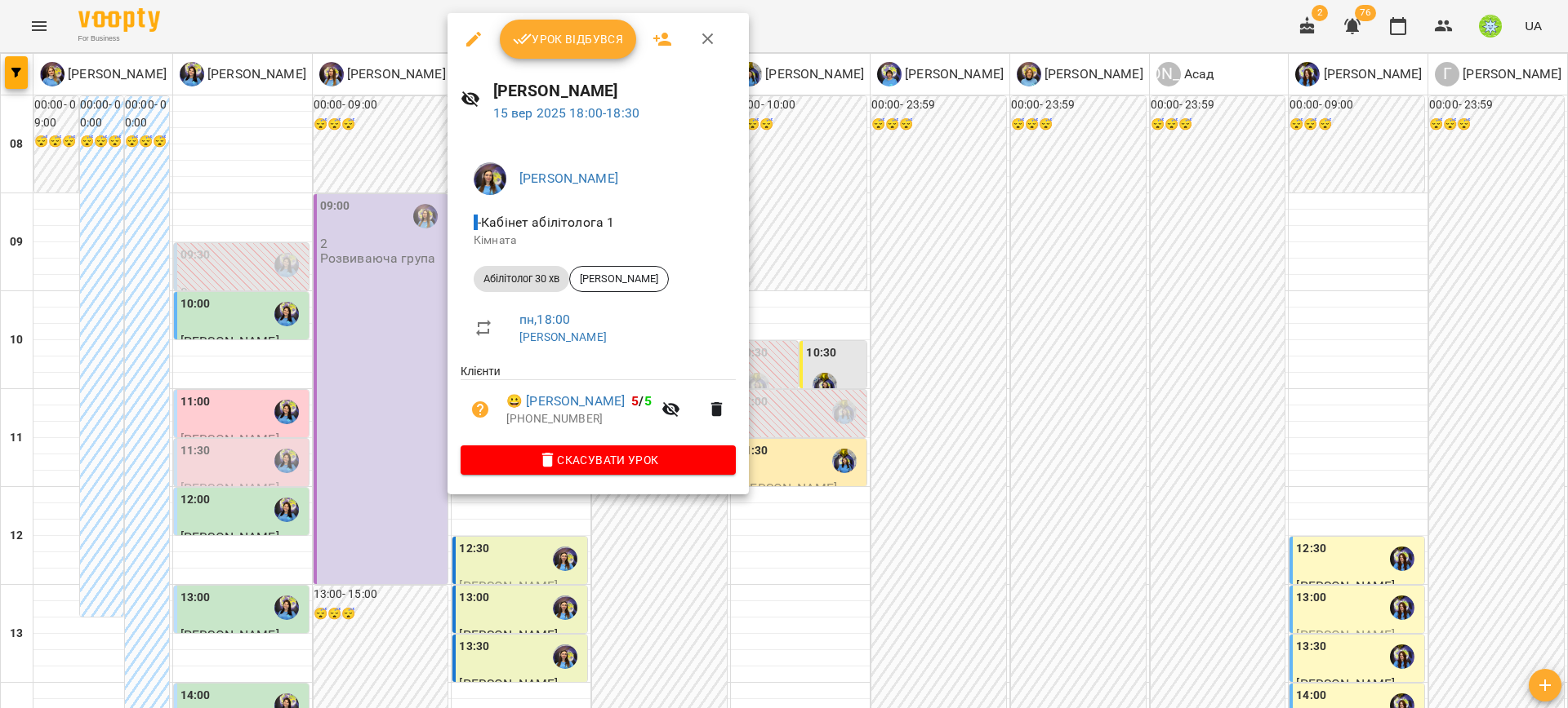
click at [876, 518] on div at bounding box center [784, 354] width 1568 height 708
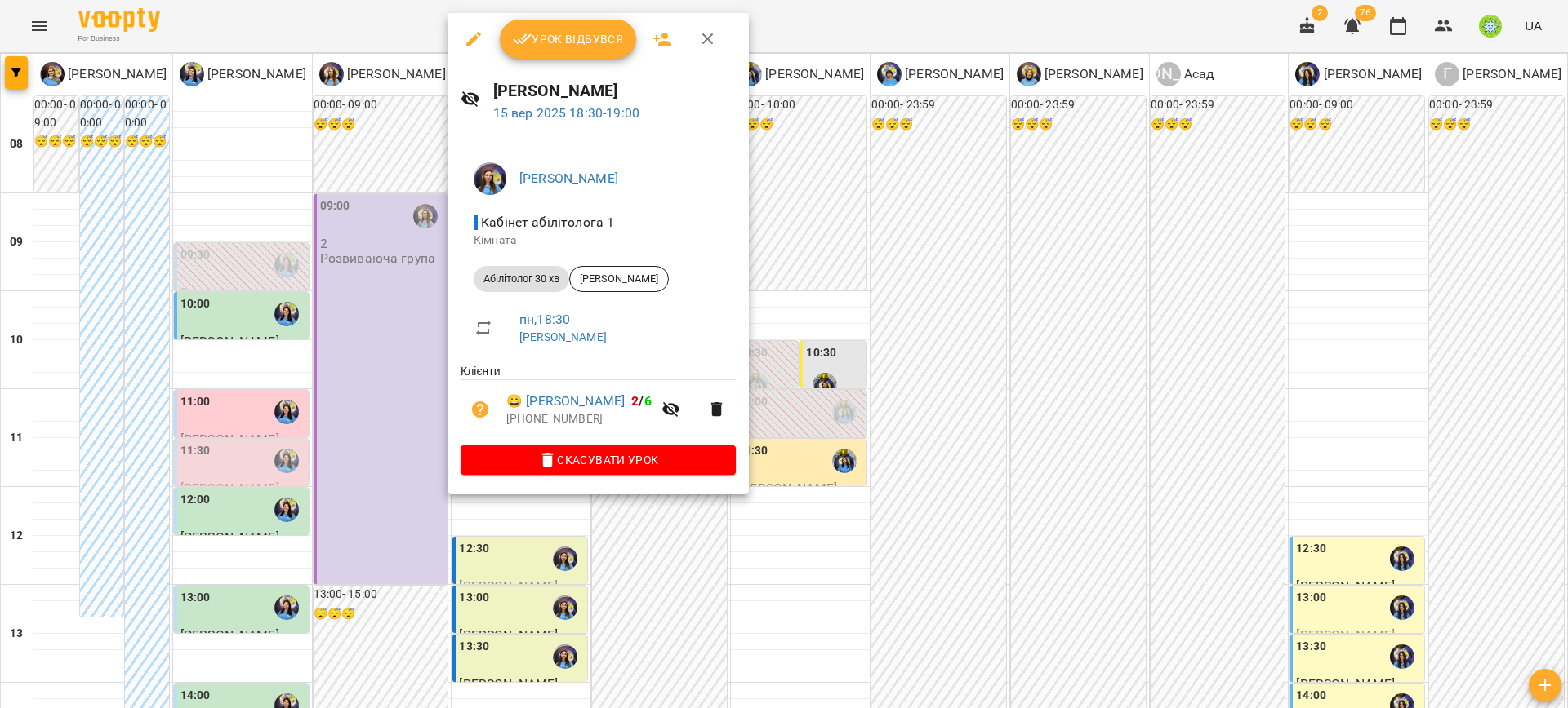
click at [869, 498] on div at bounding box center [784, 354] width 1568 height 708
